Goal: Answer question/provide support: Answer question/provide support

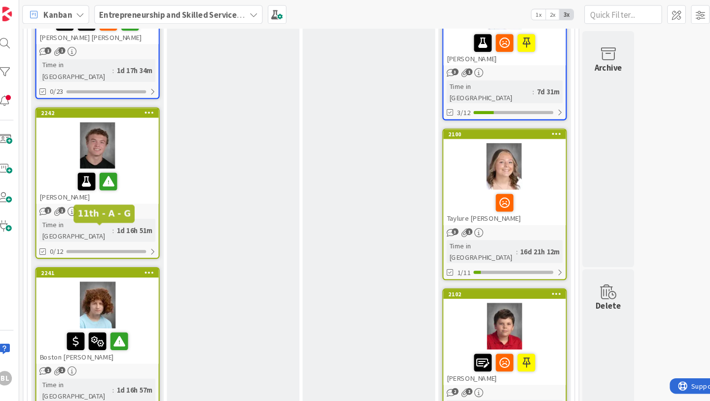
scroll to position [272, 0]
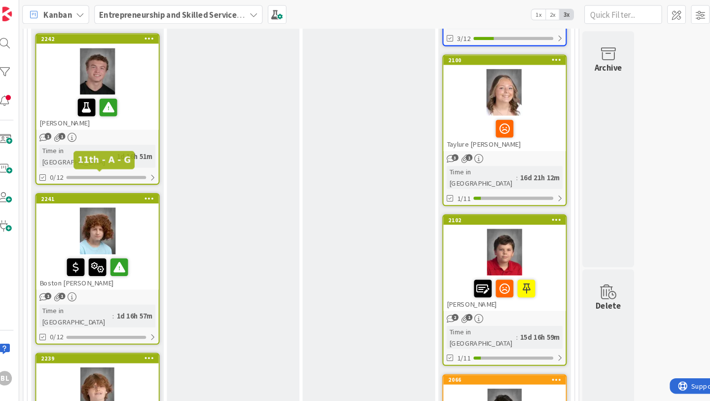
click at [128, 185] on div "2241" at bounding box center [104, 188] width 112 height 7
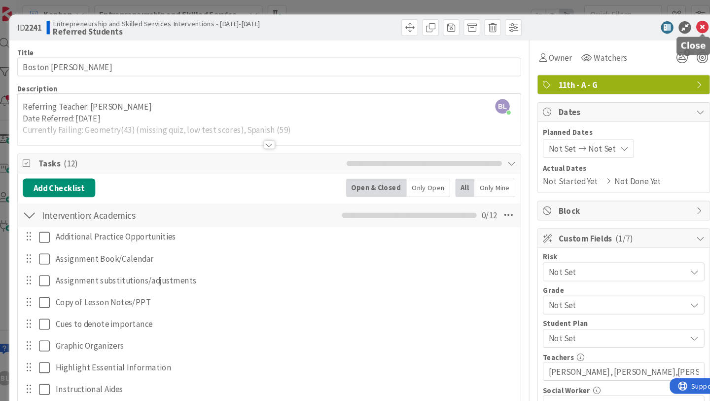
click at [679, 29] on icon at bounding box center [678, 26] width 12 height 12
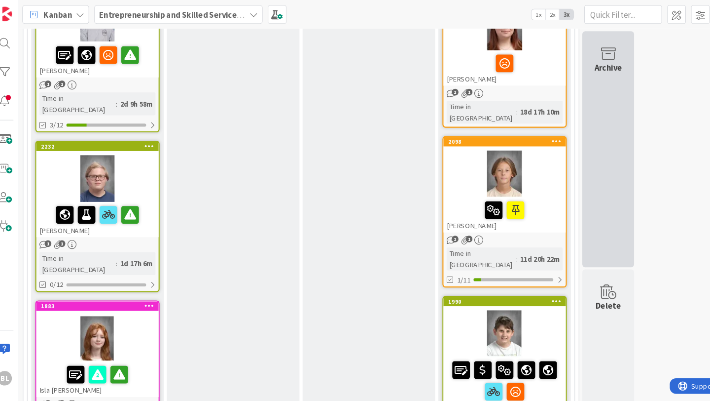
scroll to position [1120, 0]
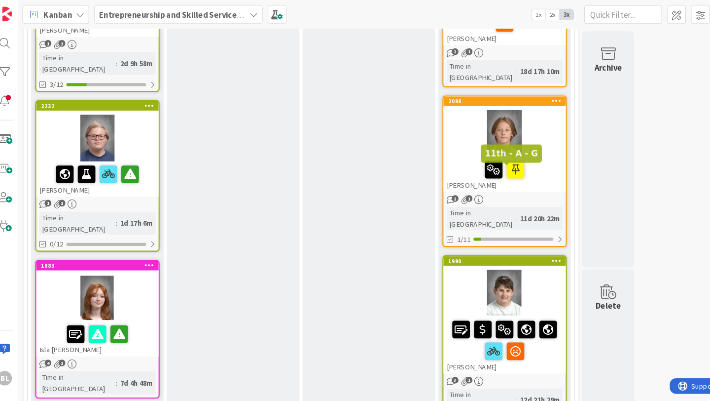
click at [519, 245] on div "1990" at bounding box center [492, 248] width 112 height 7
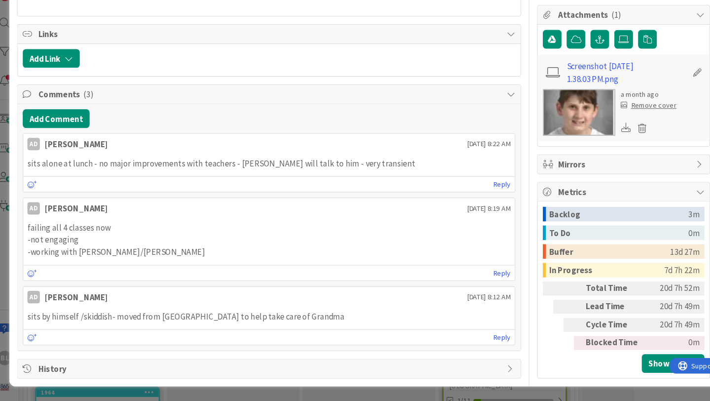
scroll to position [369, 0]
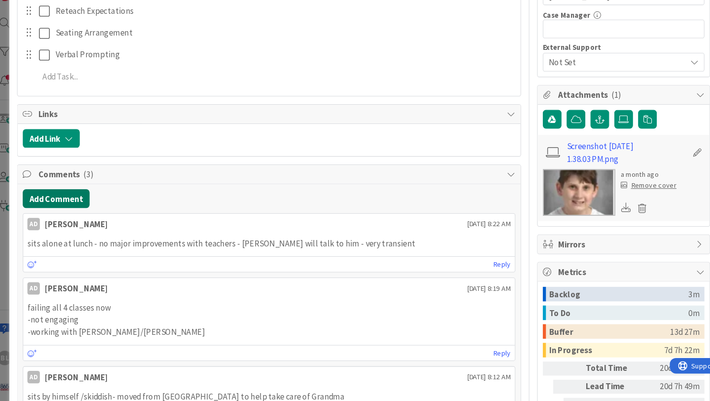
click at [72, 210] on button "Add Comment" at bounding box center [63, 208] width 64 height 18
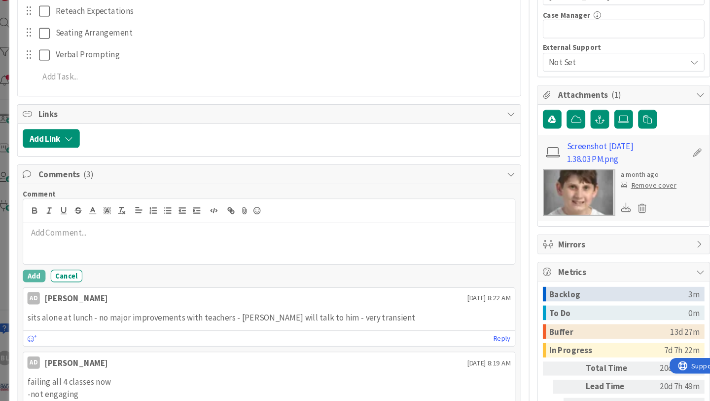
click at [48, 239] on p at bounding box center [265, 240] width 460 height 11
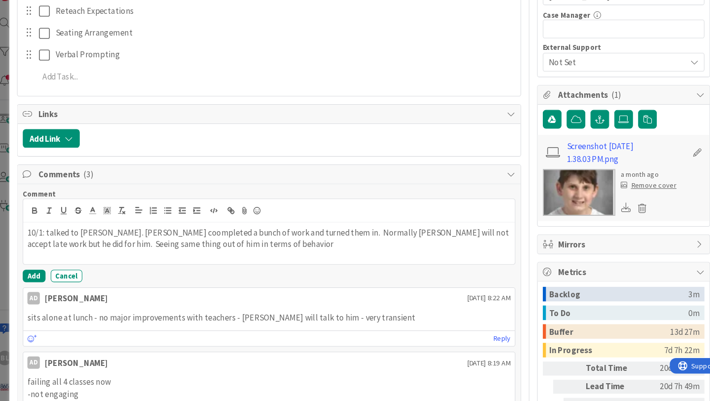
click at [151, 239] on p "10/1: talked to [PERSON_NAME]. [PERSON_NAME] coompleted a bunch of work and tur…" at bounding box center [265, 246] width 460 height 22
click at [219, 252] on p "10/1: talked to [PERSON_NAME]. [PERSON_NAME] completed a bunch of work and turn…" at bounding box center [265, 246] width 460 height 22
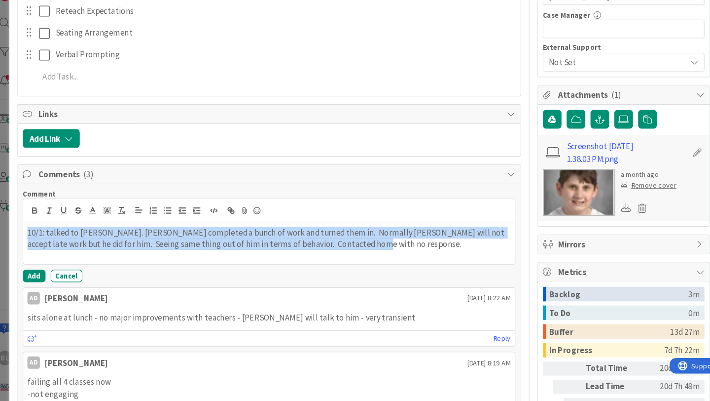
drag, startPoint x: 336, startPoint y: 253, endPoint x: 26, endPoint y: 243, distance: 310.9
click at [26, 243] on div "Comment 10/1: talked to [PERSON_NAME]. [PERSON_NAME] completed a bunch of work …" at bounding box center [265, 346] width 479 height 305
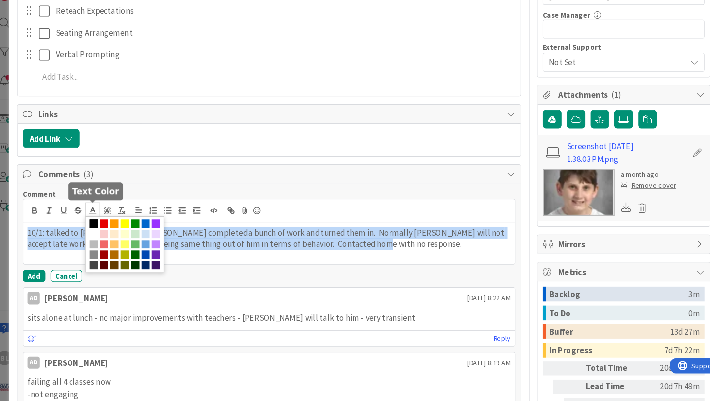
click at [99, 220] on polyline at bounding box center [97, 219] width 3 height 4
click at [110, 228] on span at bounding box center [108, 232] width 8 height 8
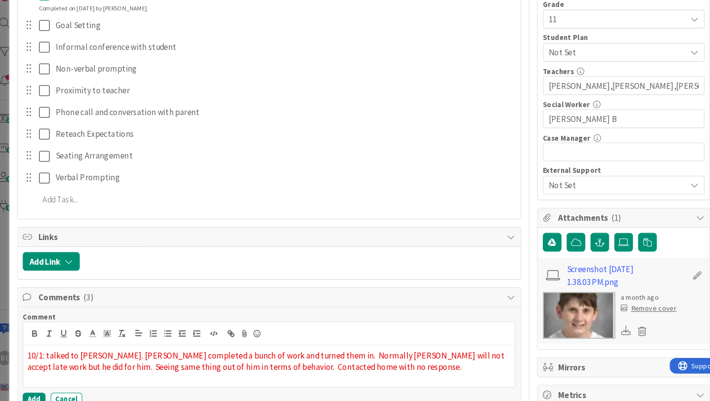
scroll to position [0, 0]
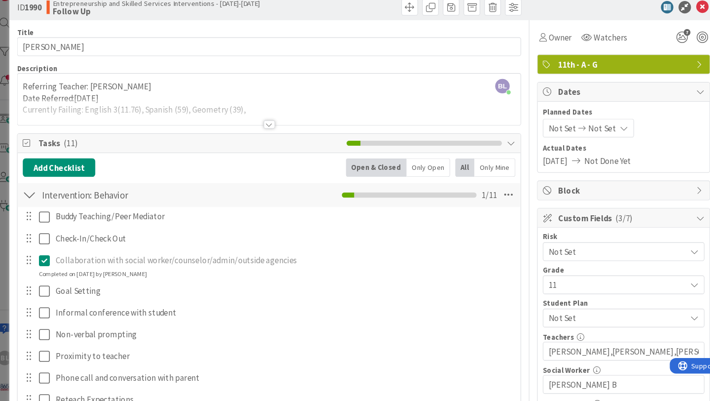
click at [265, 138] on div at bounding box center [265, 138] width 11 height 8
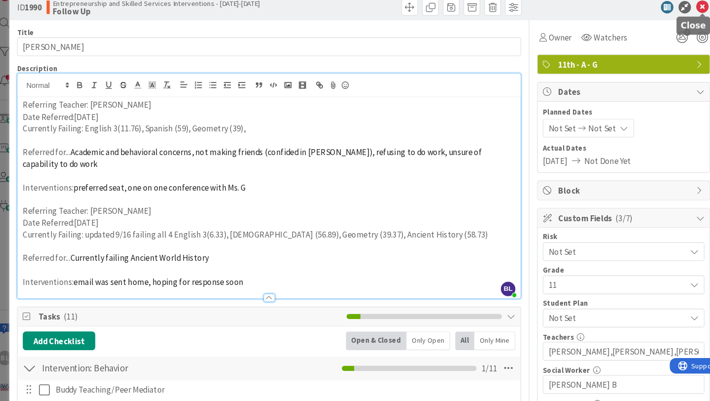
click at [676, 26] on icon at bounding box center [678, 26] width 12 height 12
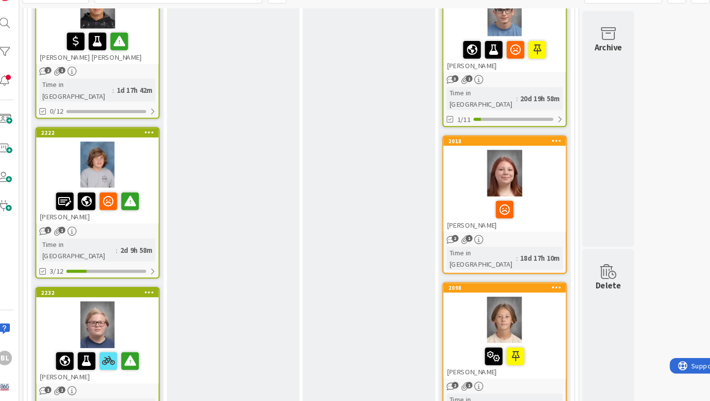
scroll to position [922, 0]
